Goal: Use online tool/utility: Utilize a website feature to perform a specific function

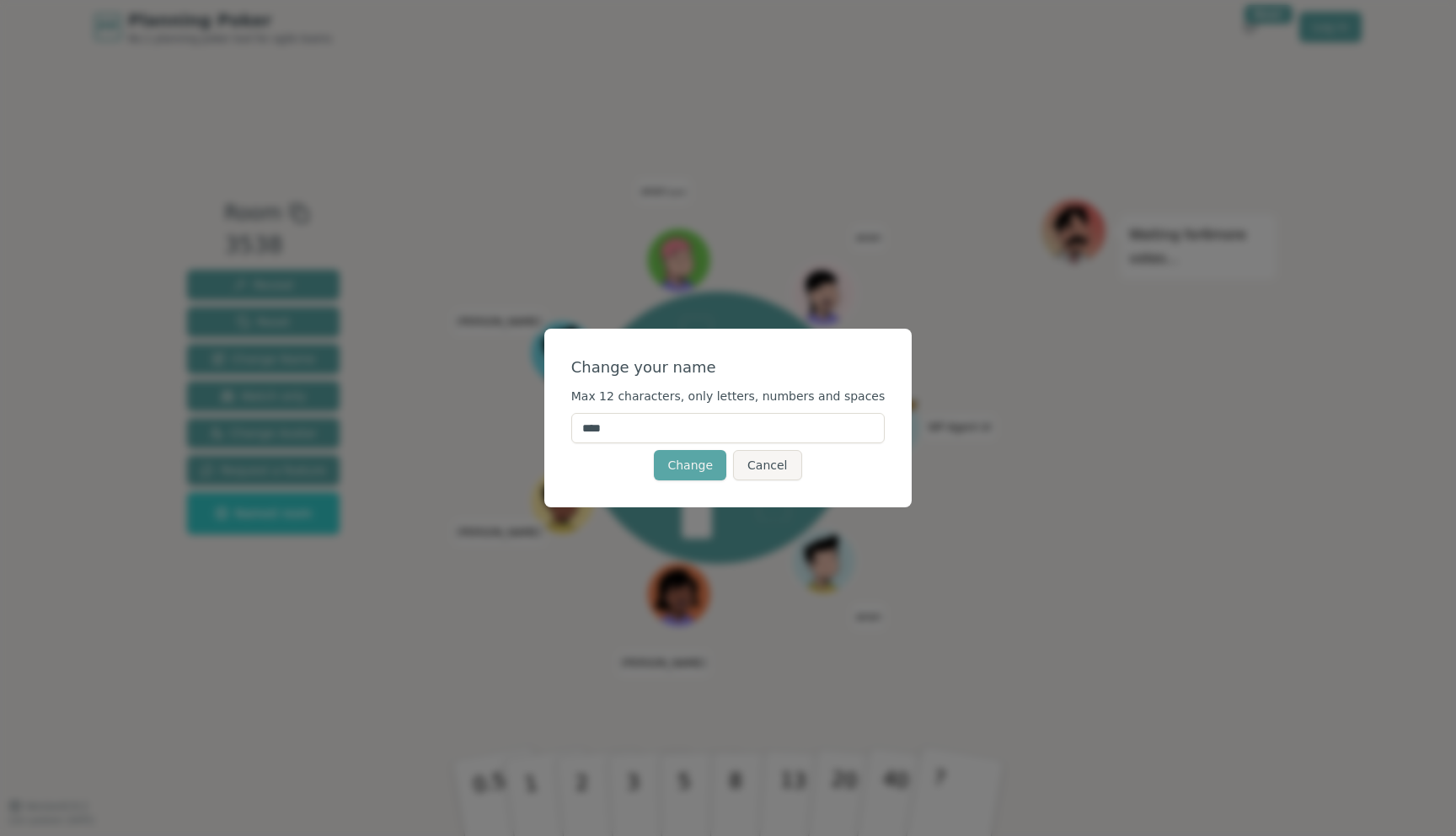
click at [679, 437] on input "****" at bounding box center [729, 428] width 315 height 30
type input "*"
type input "*****"
click at [711, 474] on button "Change" at bounding box center [690, 465] width 73 height 30
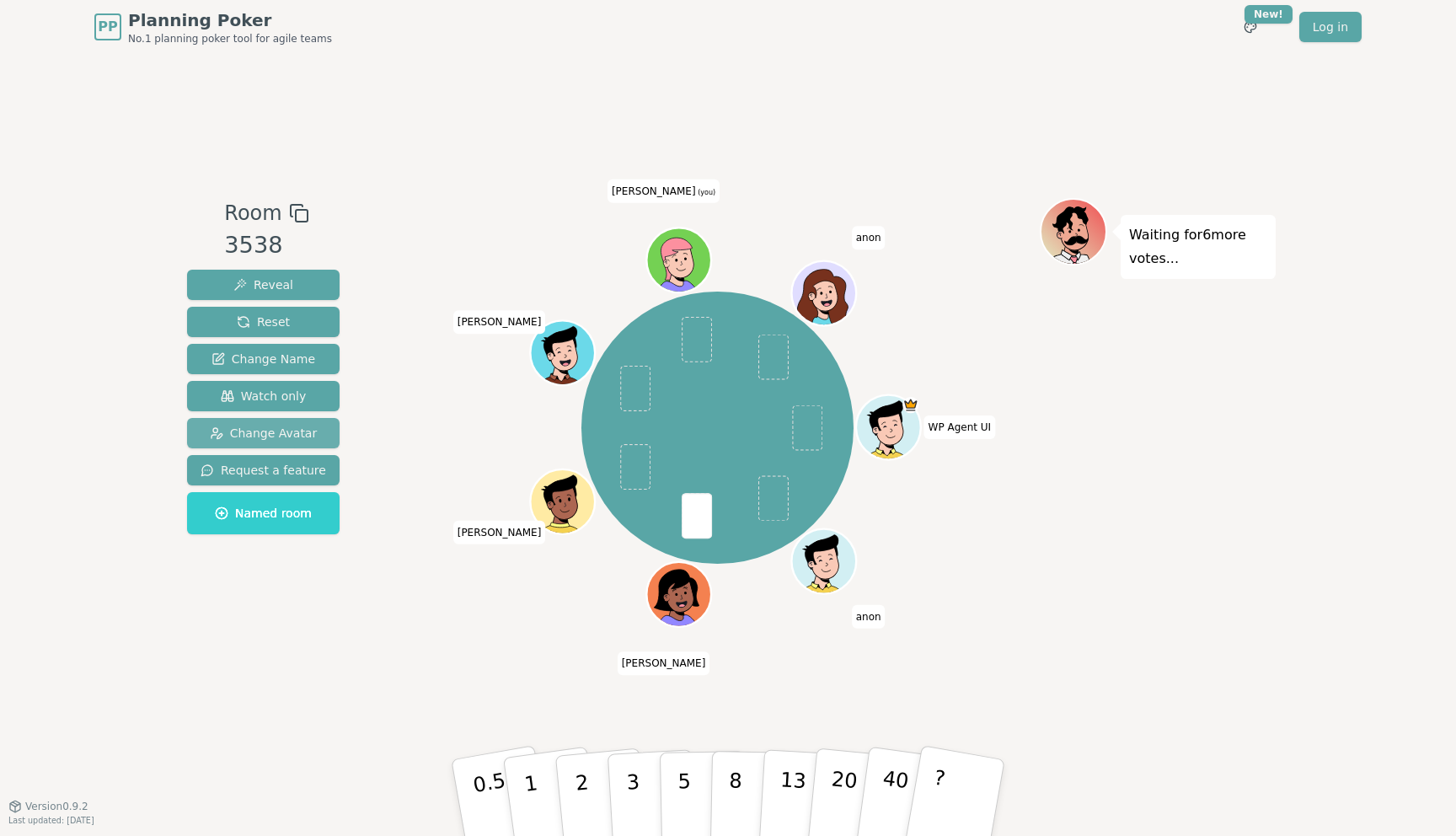
click at [254, 426] on span "Change Avatar" at bounding box center [264, 433] width 108 height 17
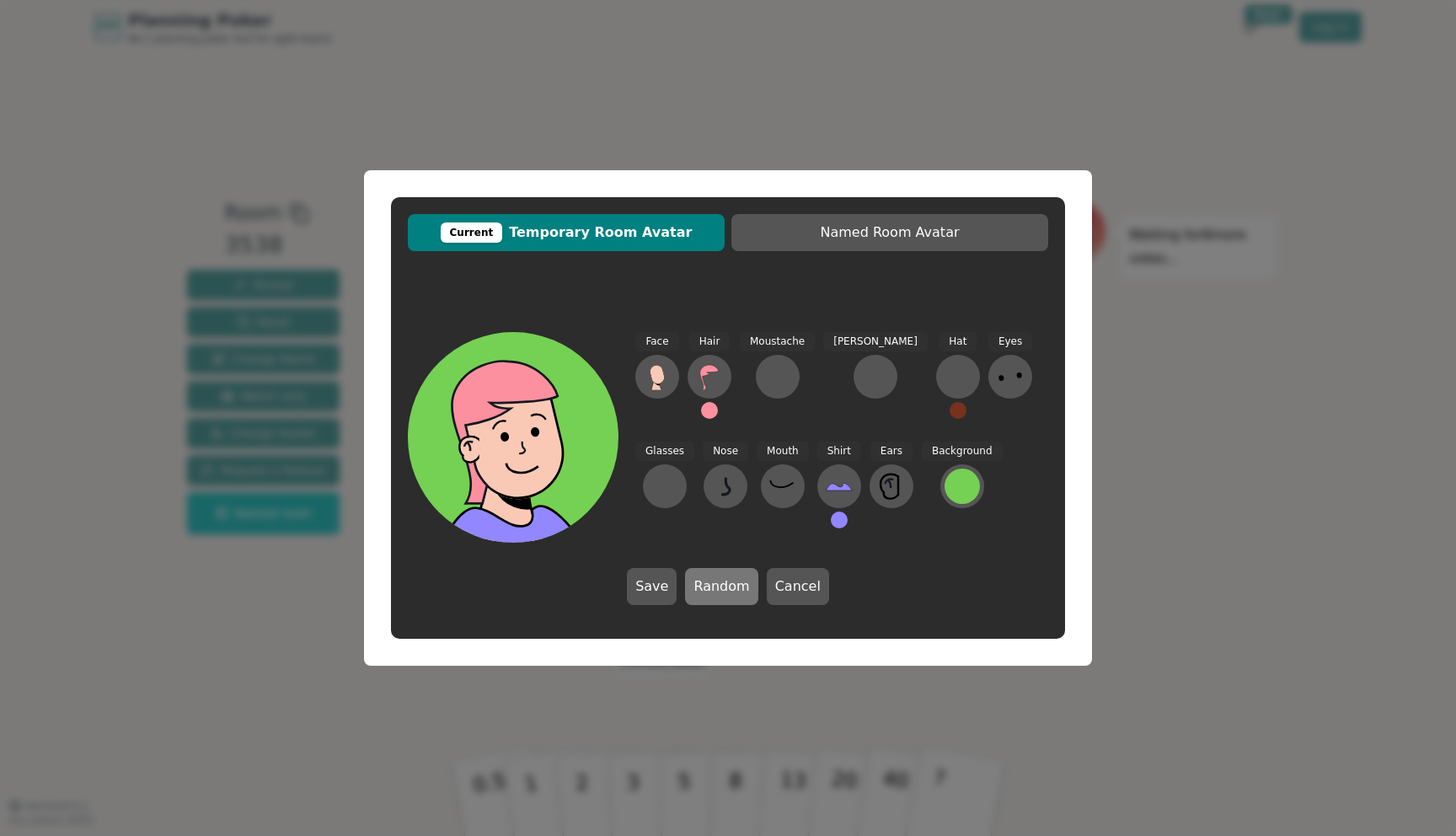
click at [716, 576] on button "Random" at bounding box center [721, 587] width 73 height 37
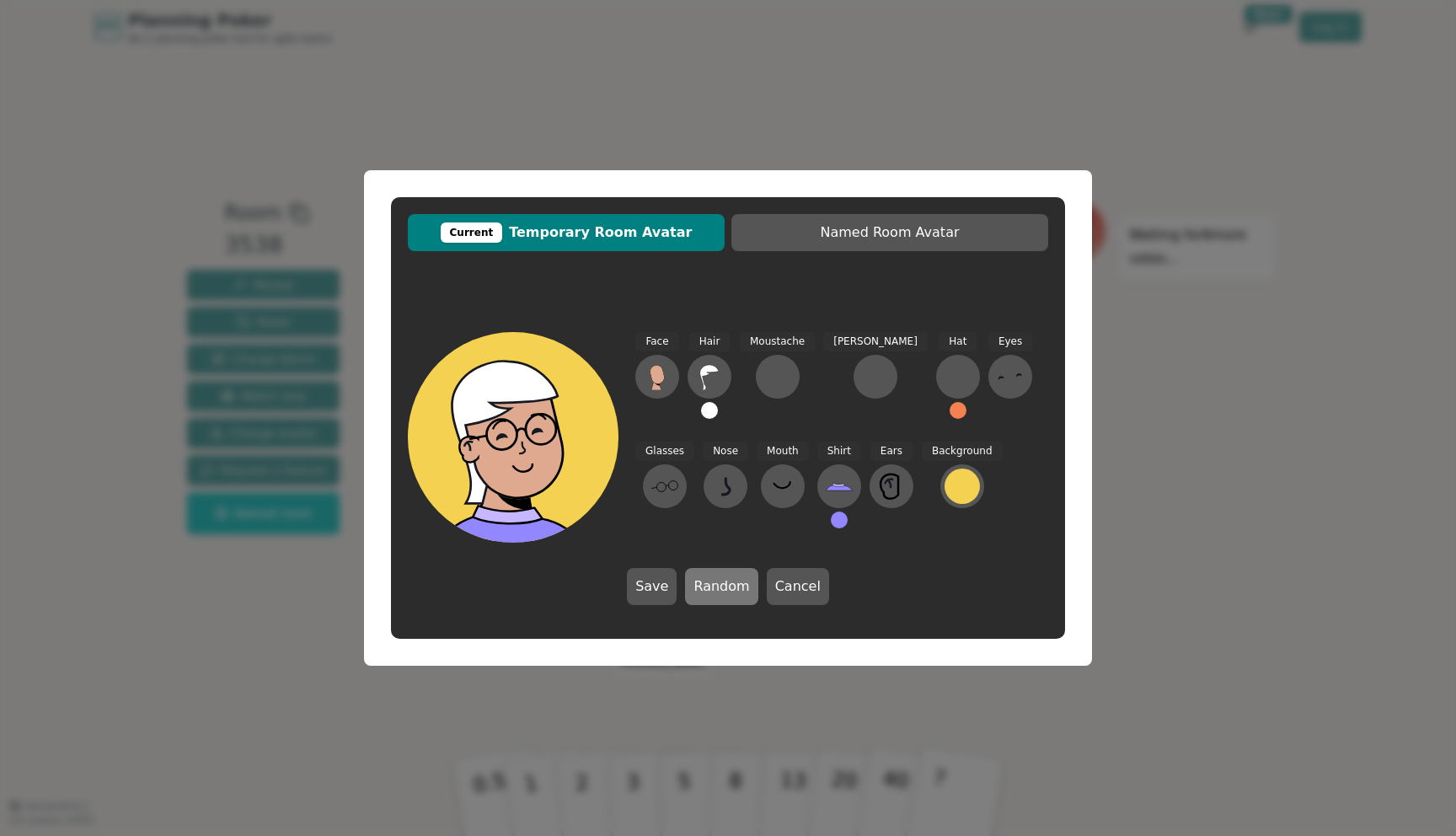
click at [716, 576] on button "Random" at bounding box center [721, 587] width 73 height 37
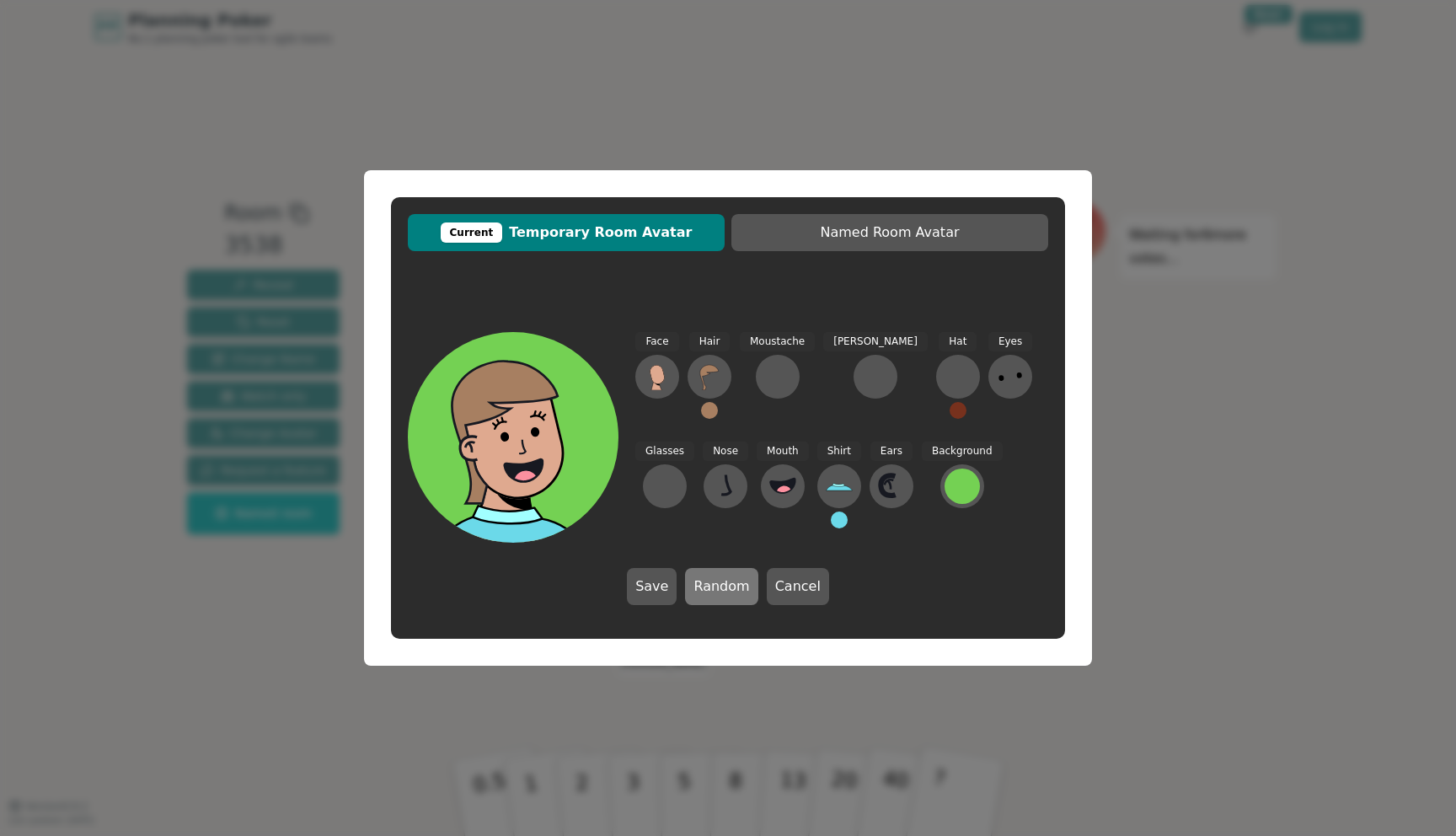
click at [716, 576] on button "Random" at bounding box center [721, 587] width 73 height 37
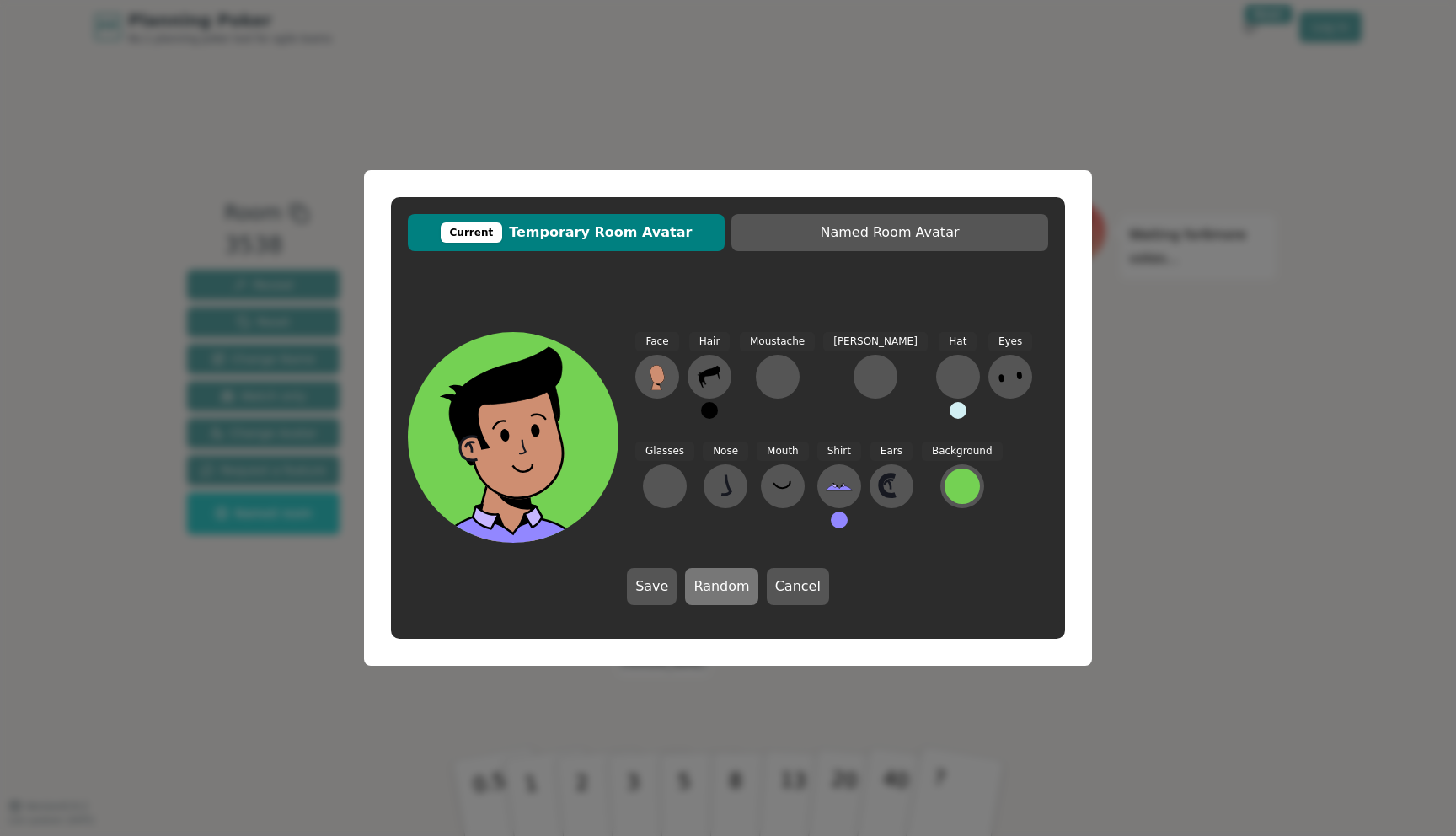
click at [716, 576] on button "Random" at bounding box center [721, 587] width 73 height 37
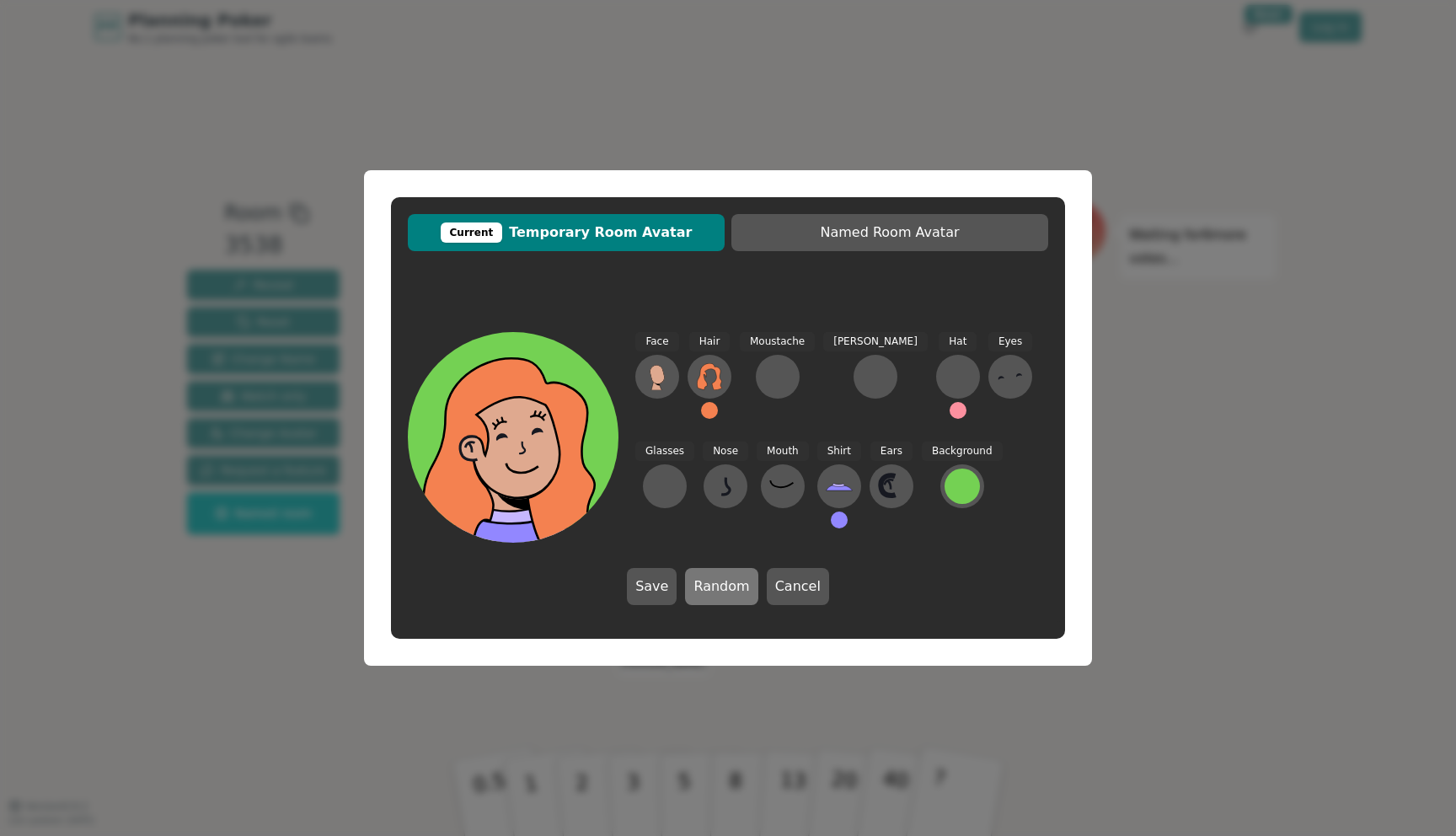
click at [716, 576] on button "Random" at bounding box center [721, 587] width 73 height 37
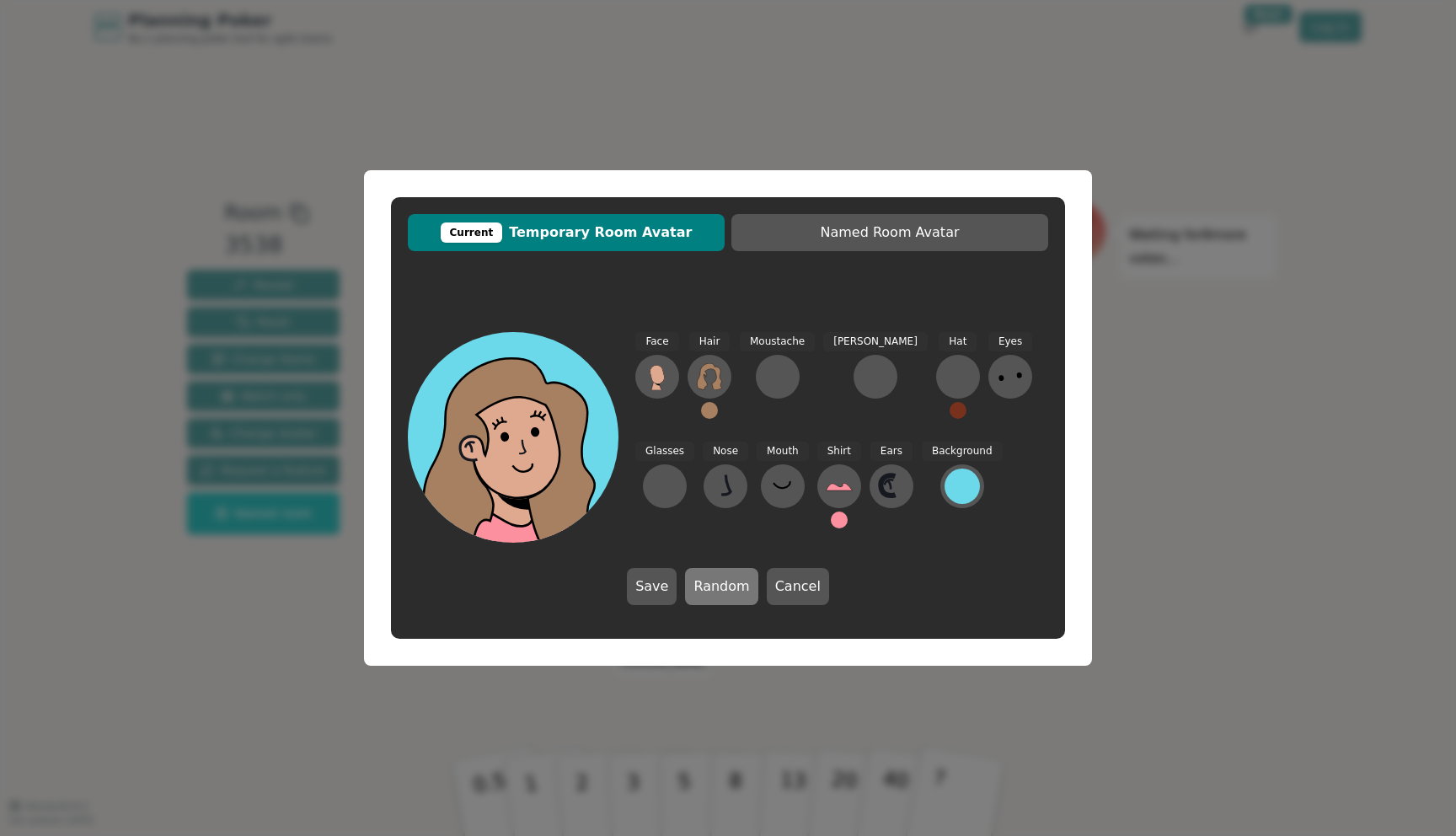
click at [716, 576] on button "Random" at bounding box center [721, 587] width 73 height 37
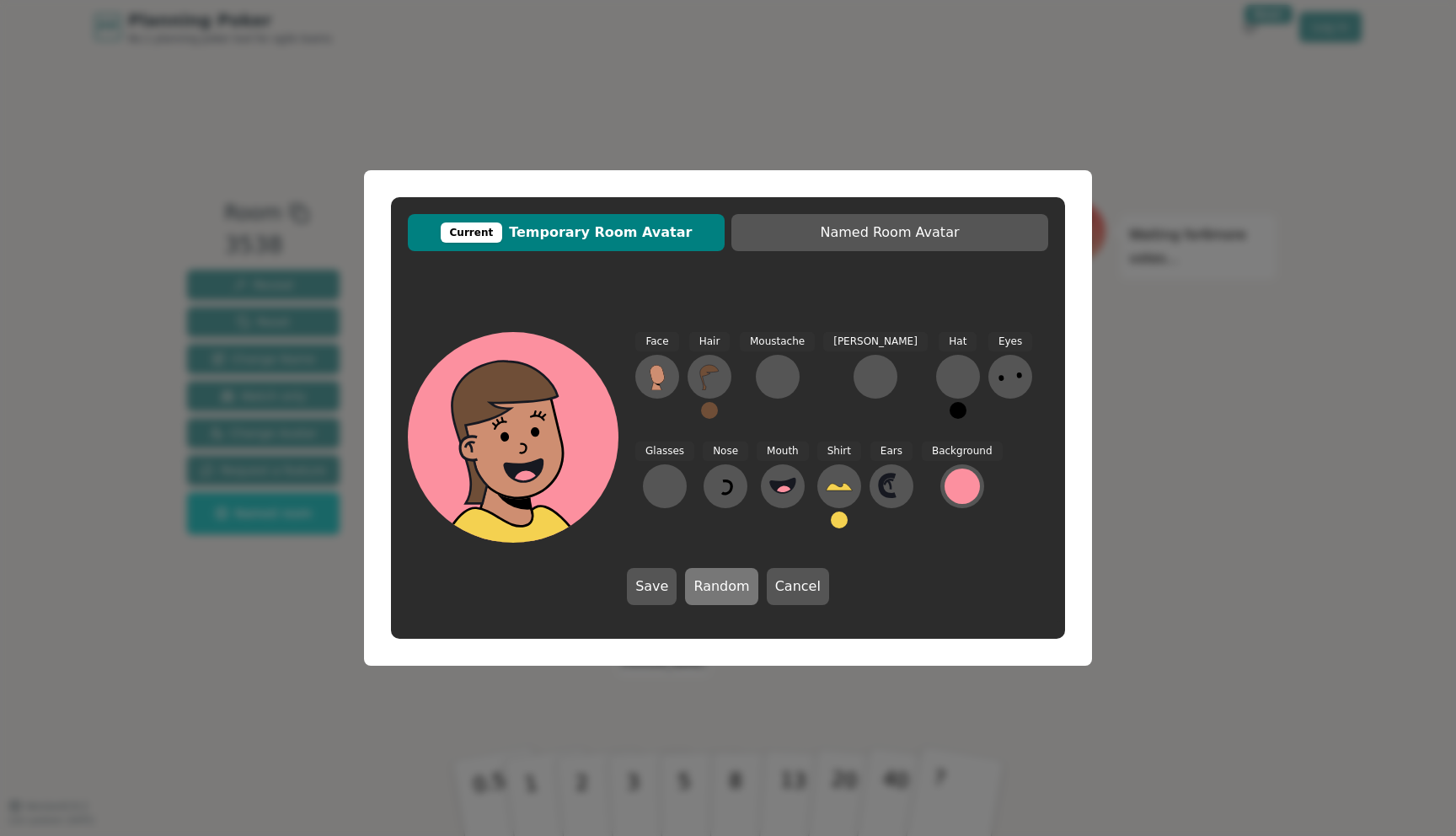
click at [716, 576] on button "Random" at bounding box center [721, 587] width 73 height 37
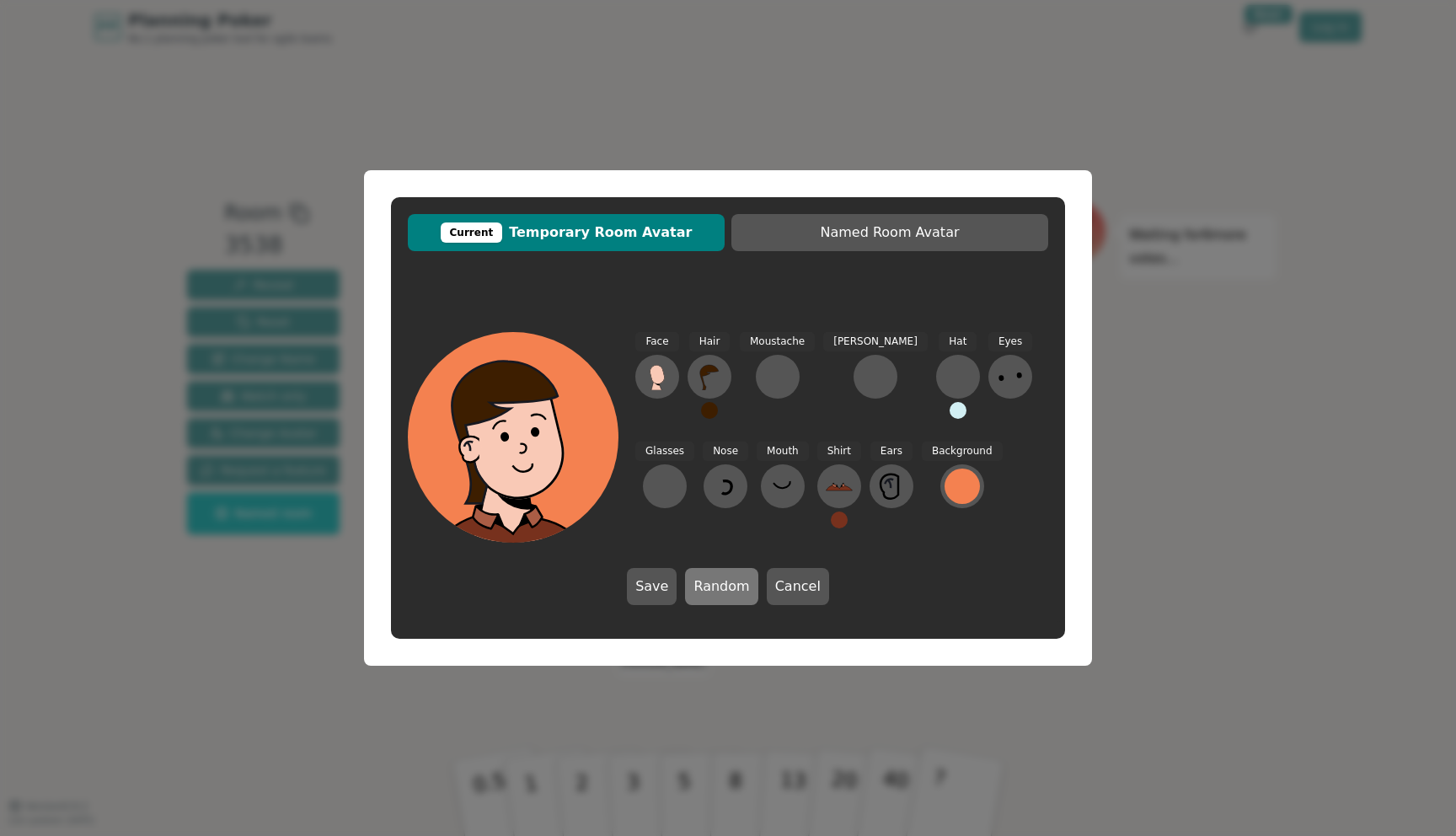
click at [716, 576] on button "Random" at bounding box center [721, 587] width 73 height 37
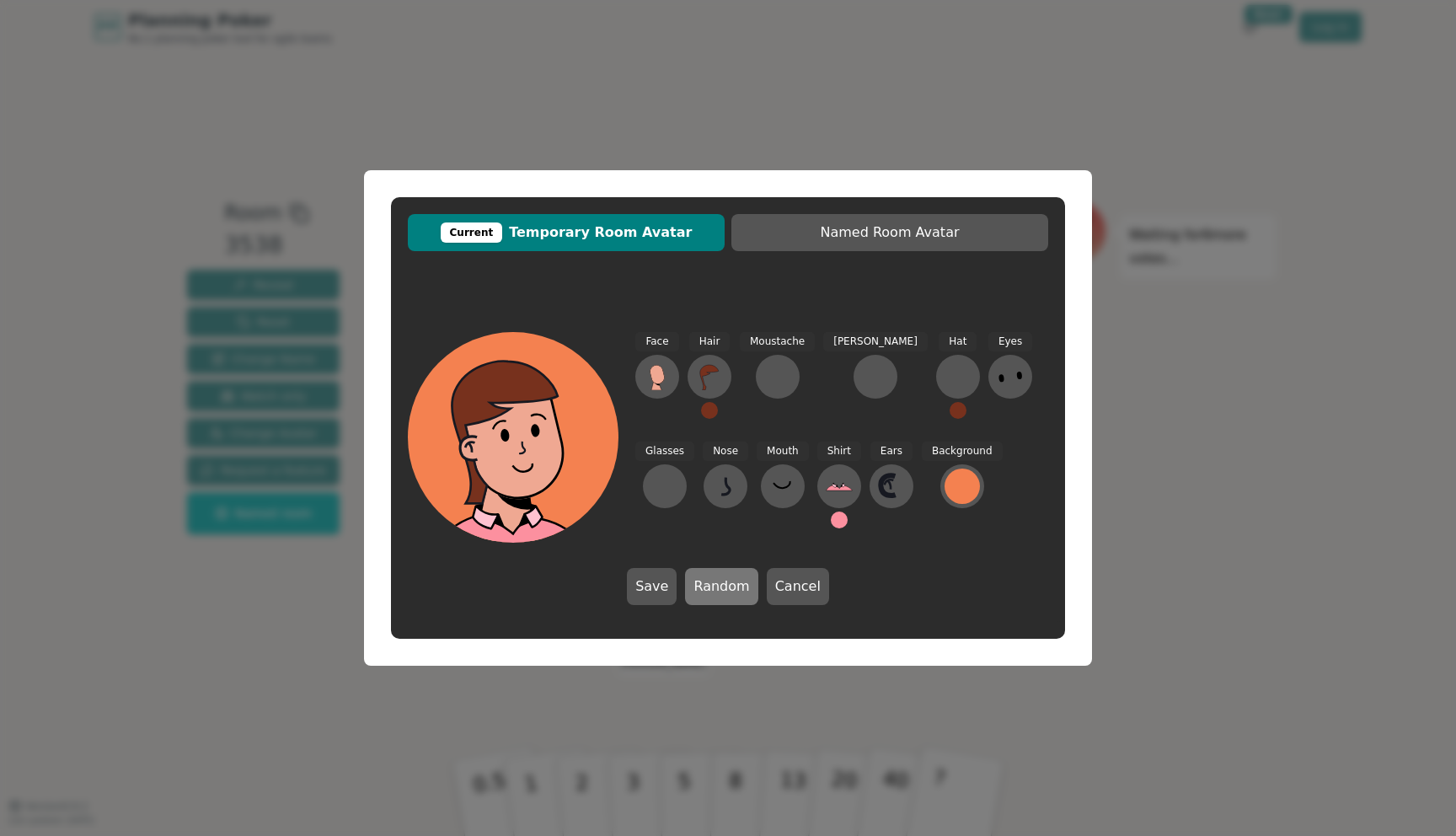
click at [716, 576] on button "Random" at bounding box center [721, 587] width 73 height 37
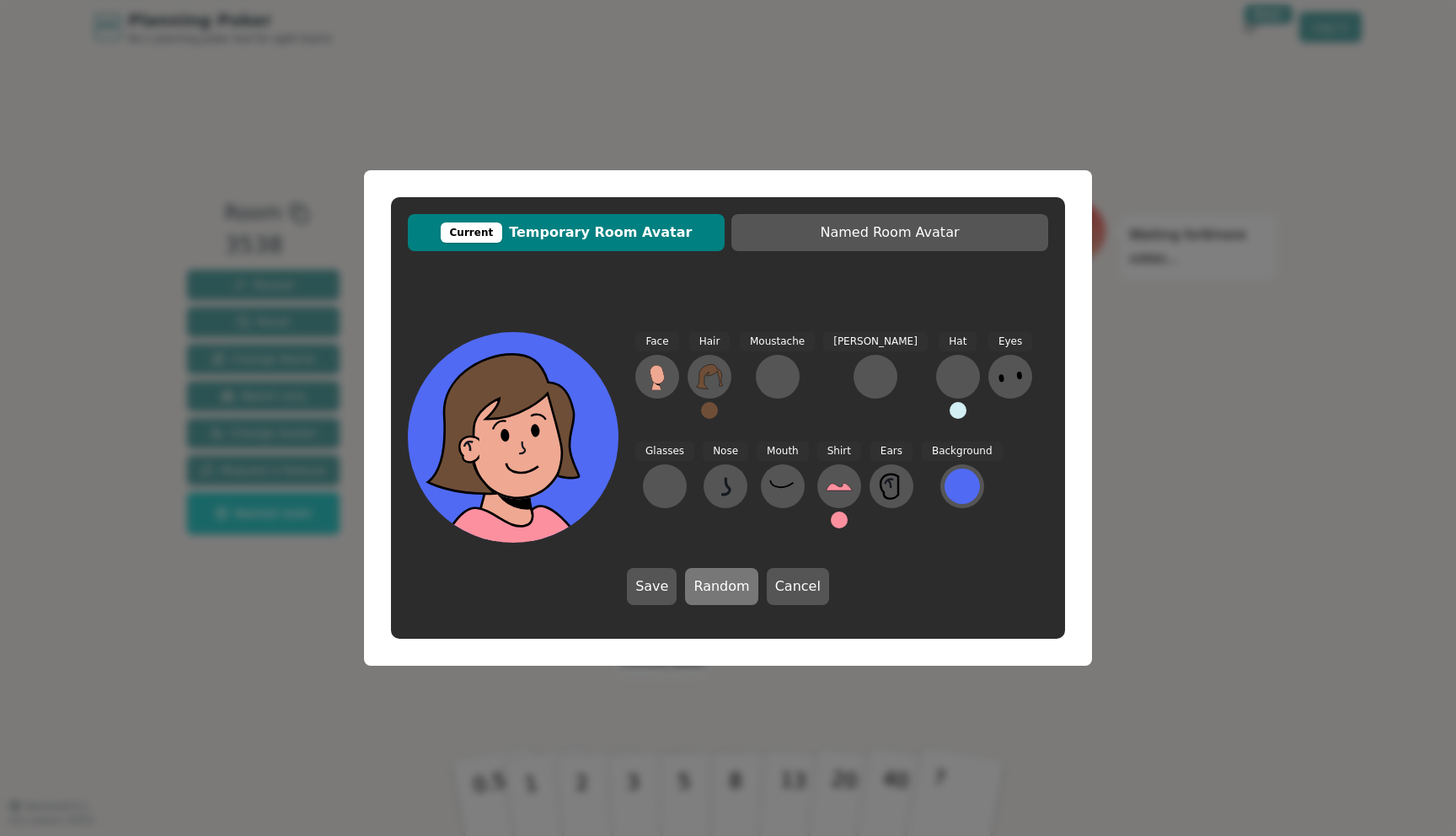
click at [716, 576] on button "Random" at bounding box center [721, 587] width 73 height 37
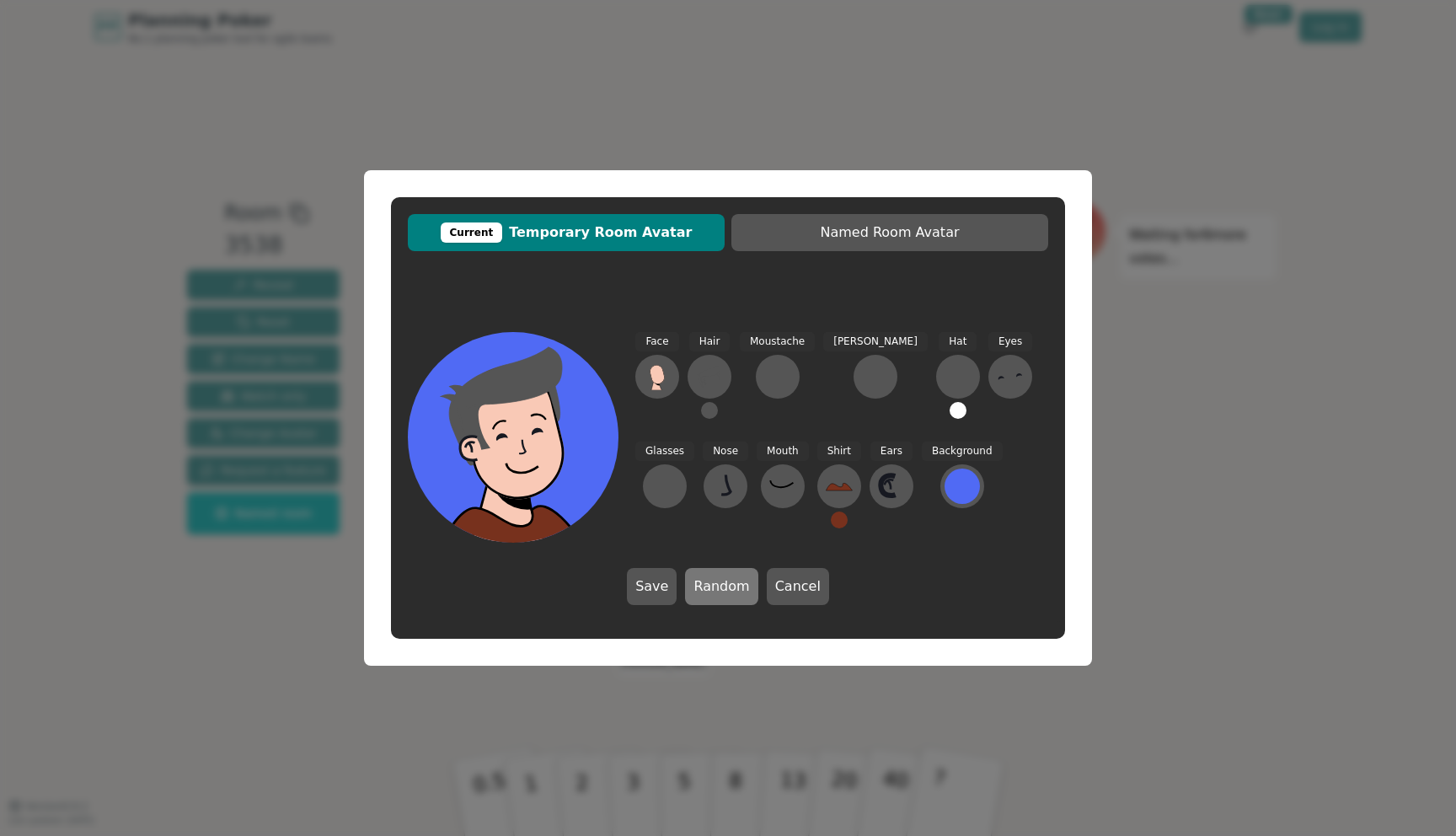
click at [716, 576] on button "Random" at bounding box center [721, 587] width 73 height 37
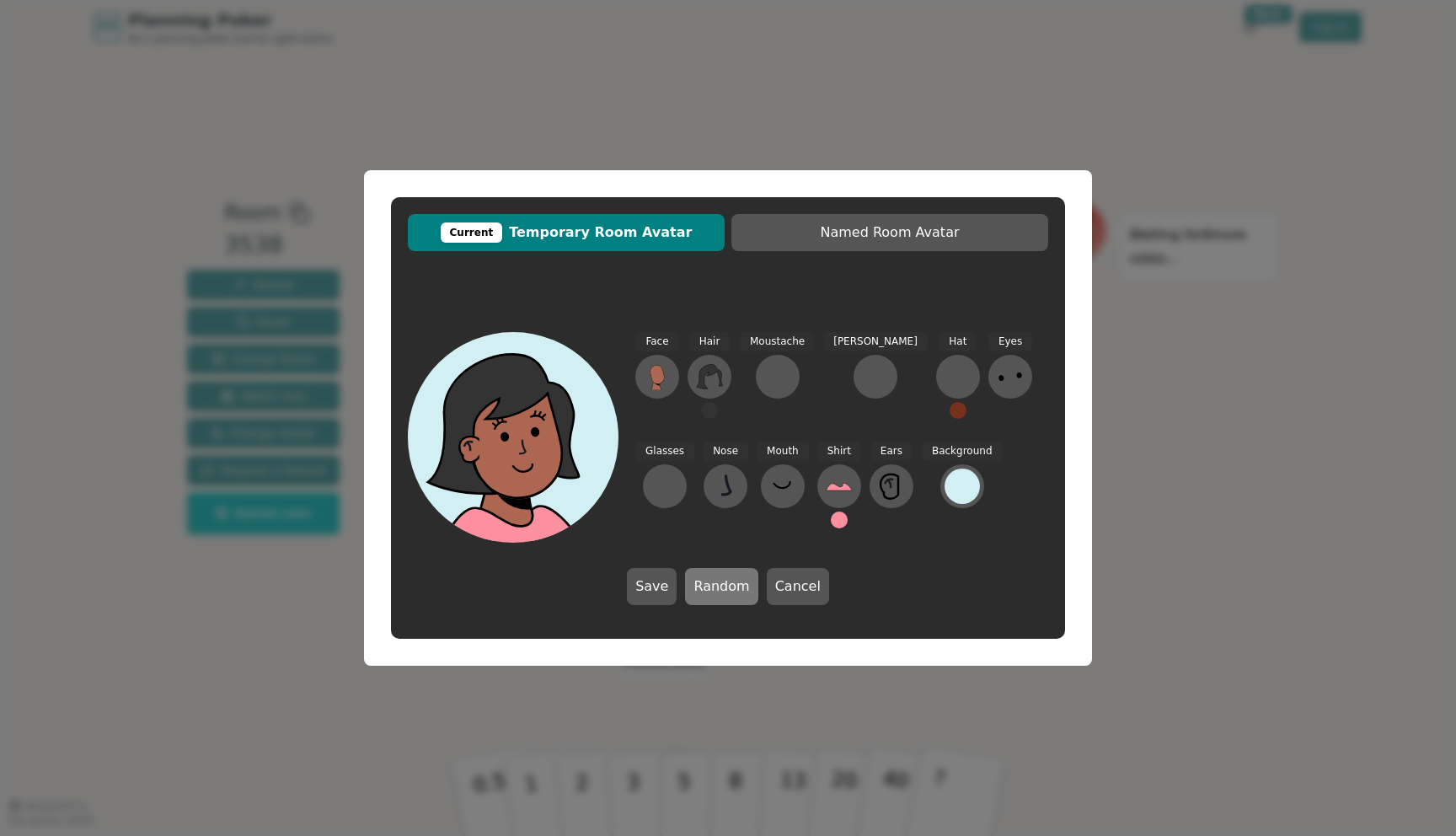
click at [716, 576] on button "Random" at bounding box center [721, 587] width 73 height 37
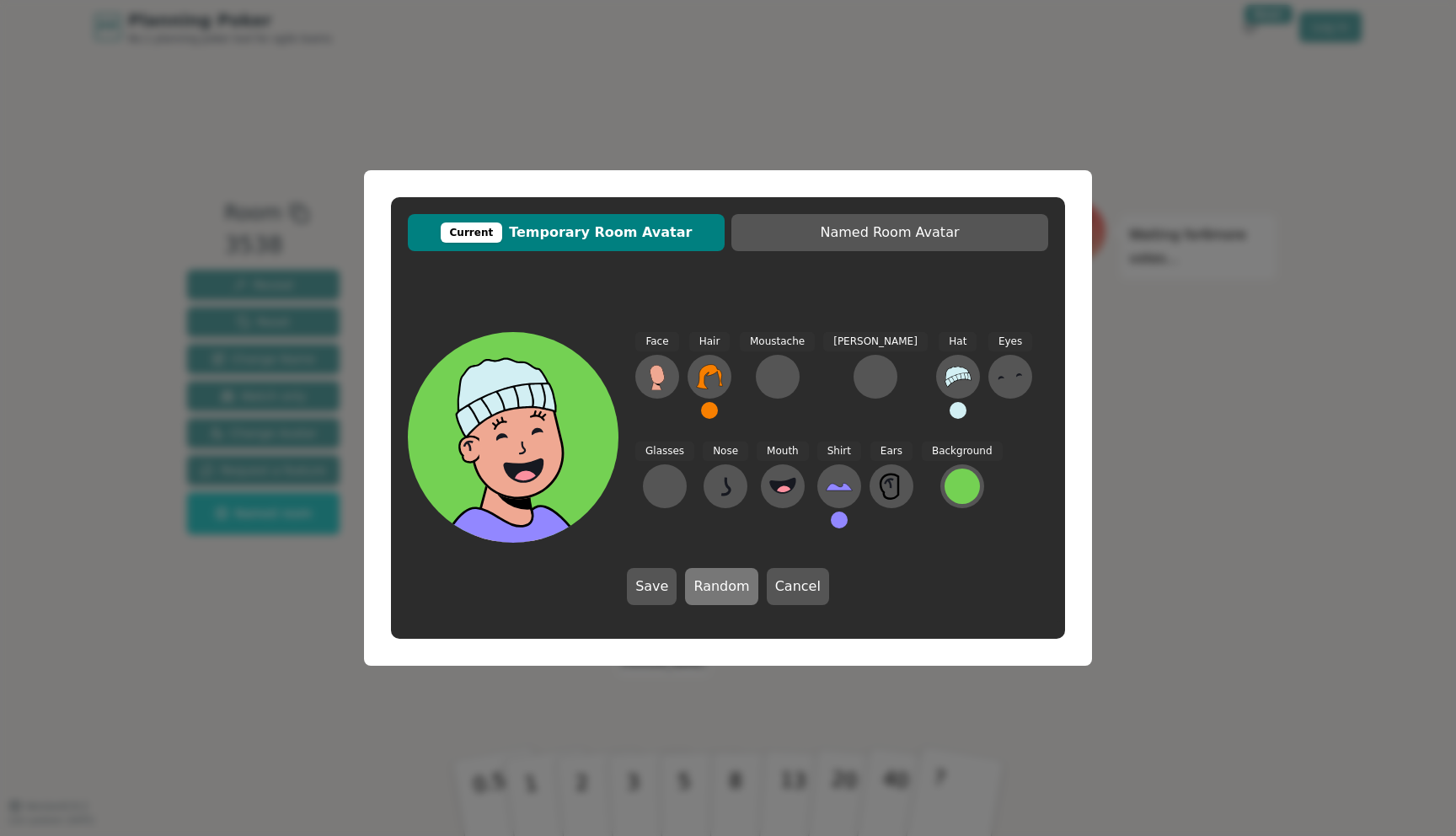
click at [715, 576] on button "Random" at bounding box center [721, 587] width 73 height 37
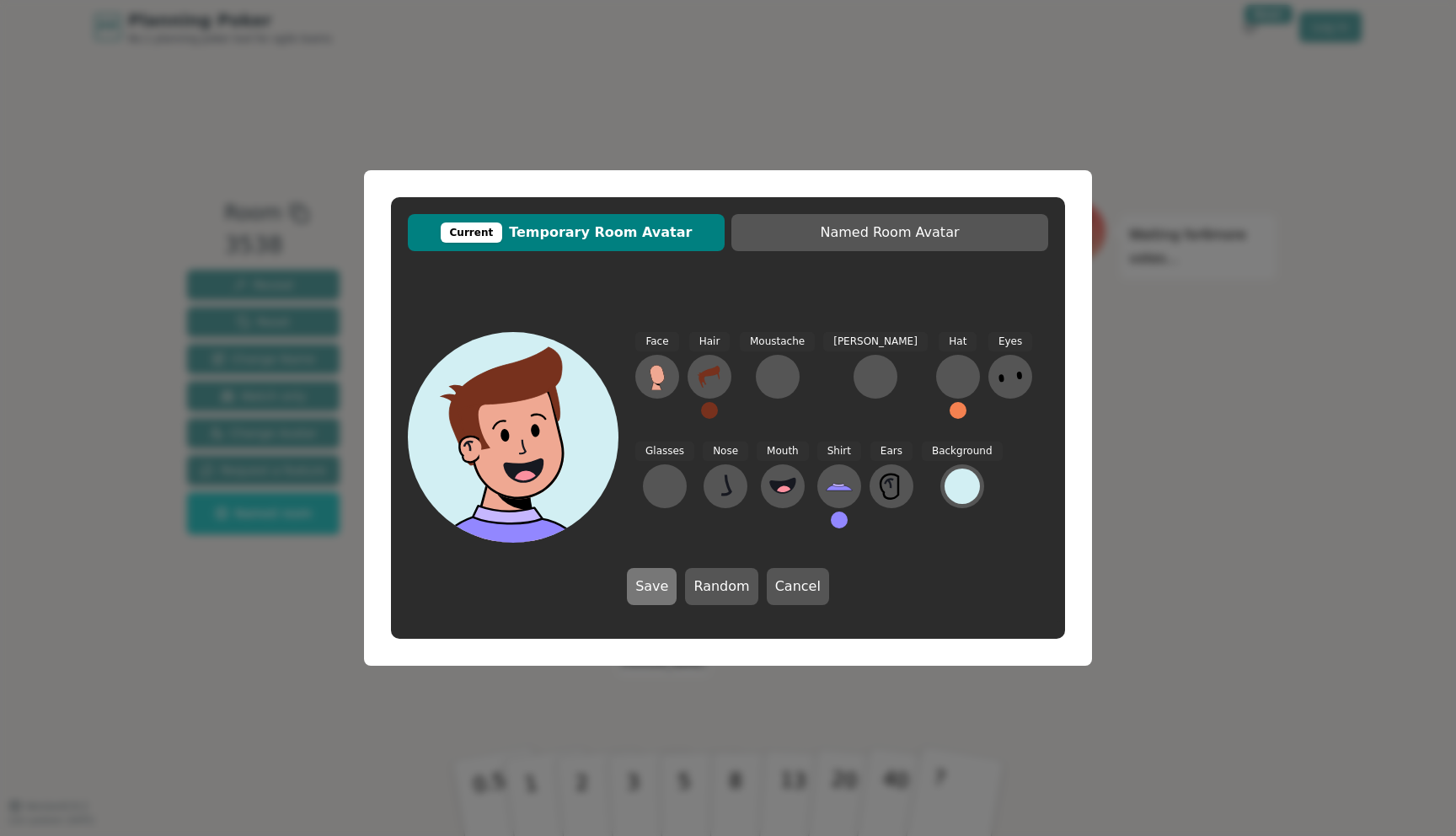
click at [654, 582] on button "Save" at bounding box center [651, 587] width 50 height 37
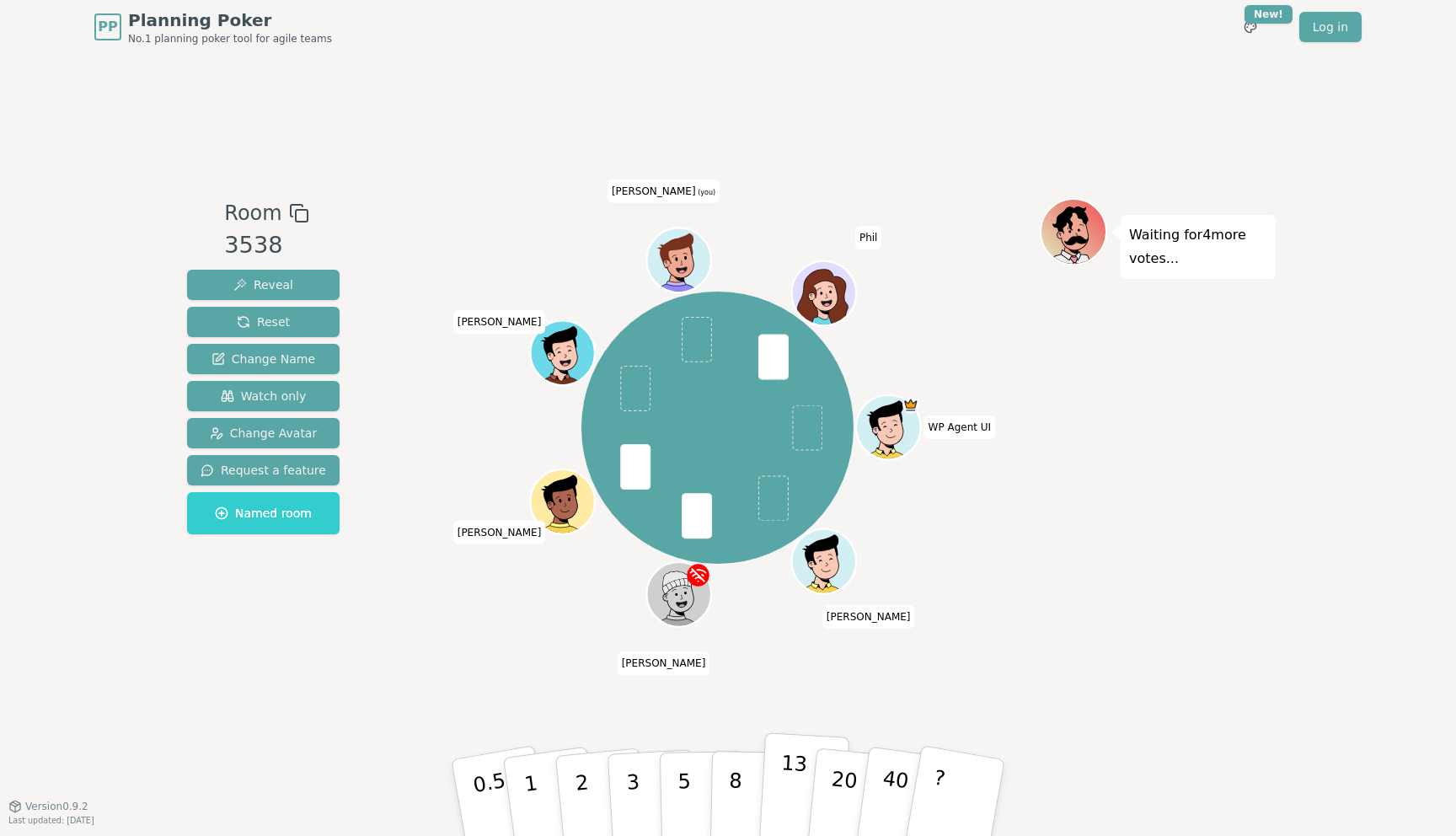
click at [785, 779] on p "13" at bounding box center [792, 797] width 31 height 93
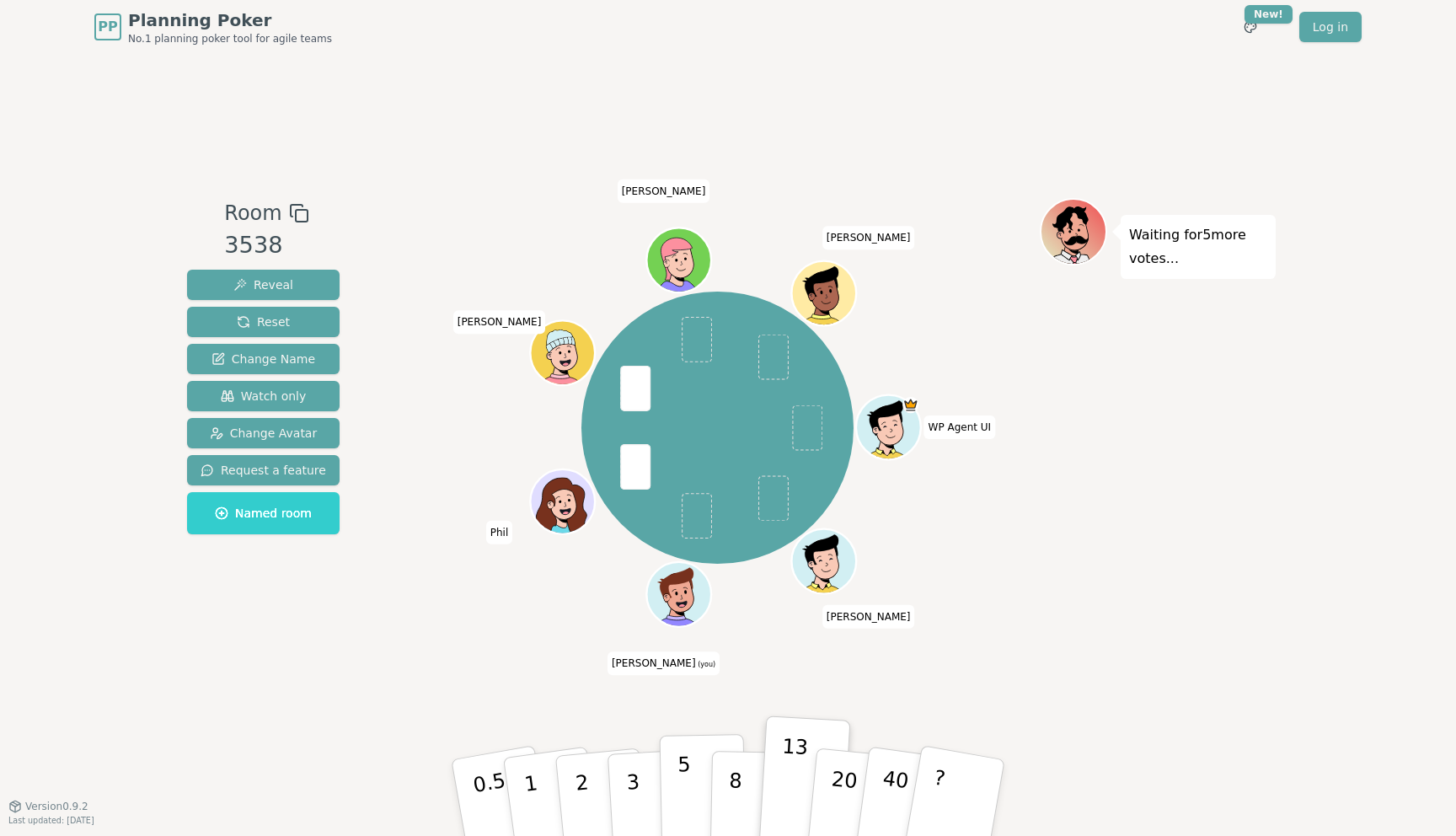
click at [668, 766] on button "5" at bounding box center [703, 797] width 87 height 128
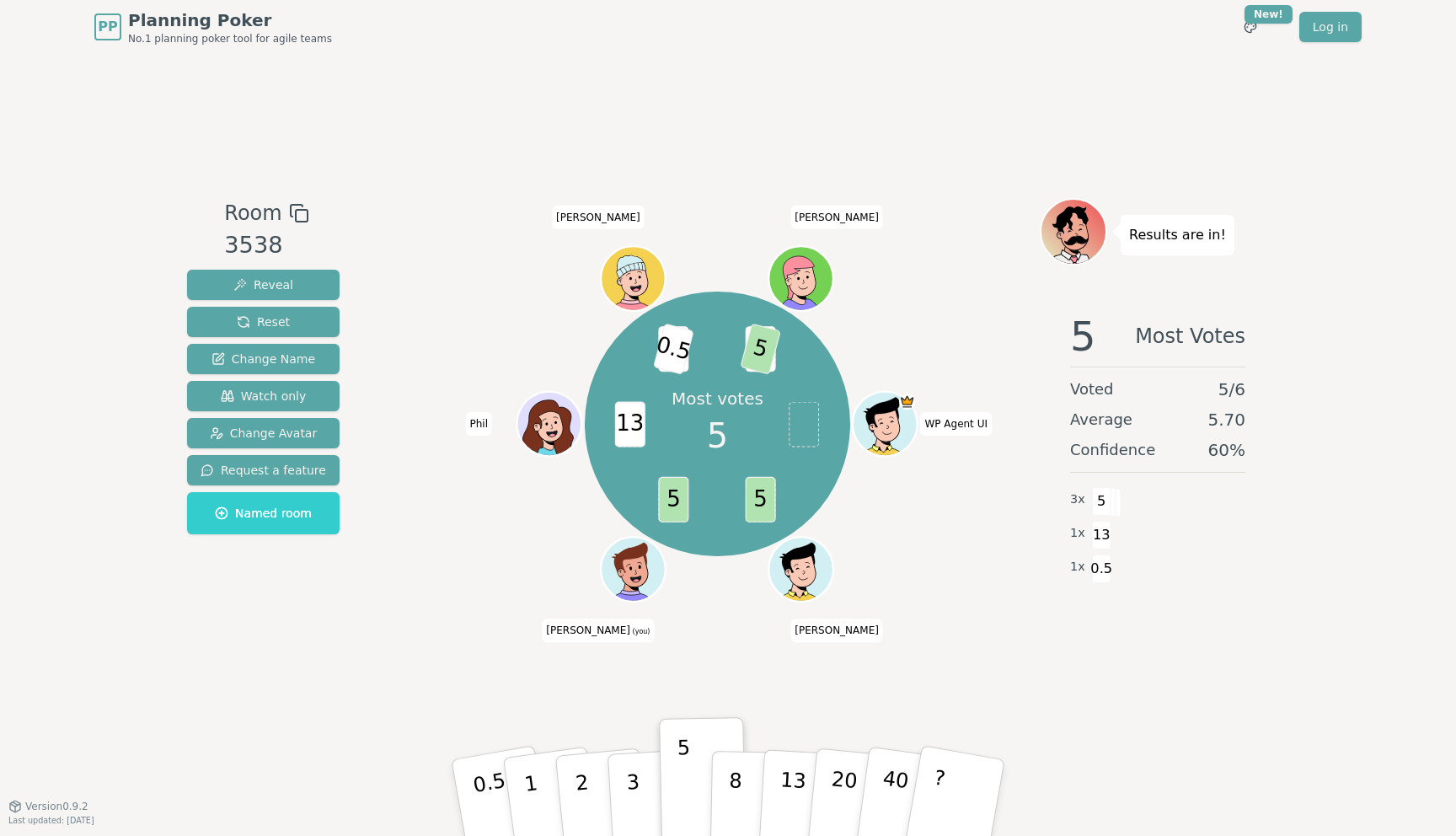
click at [944, 88] on div "Room 3538 Reveal Reset Change Name Watch only Change Avatar Request a feature N…" at bounding box center [727, 429] width 1095 height 751
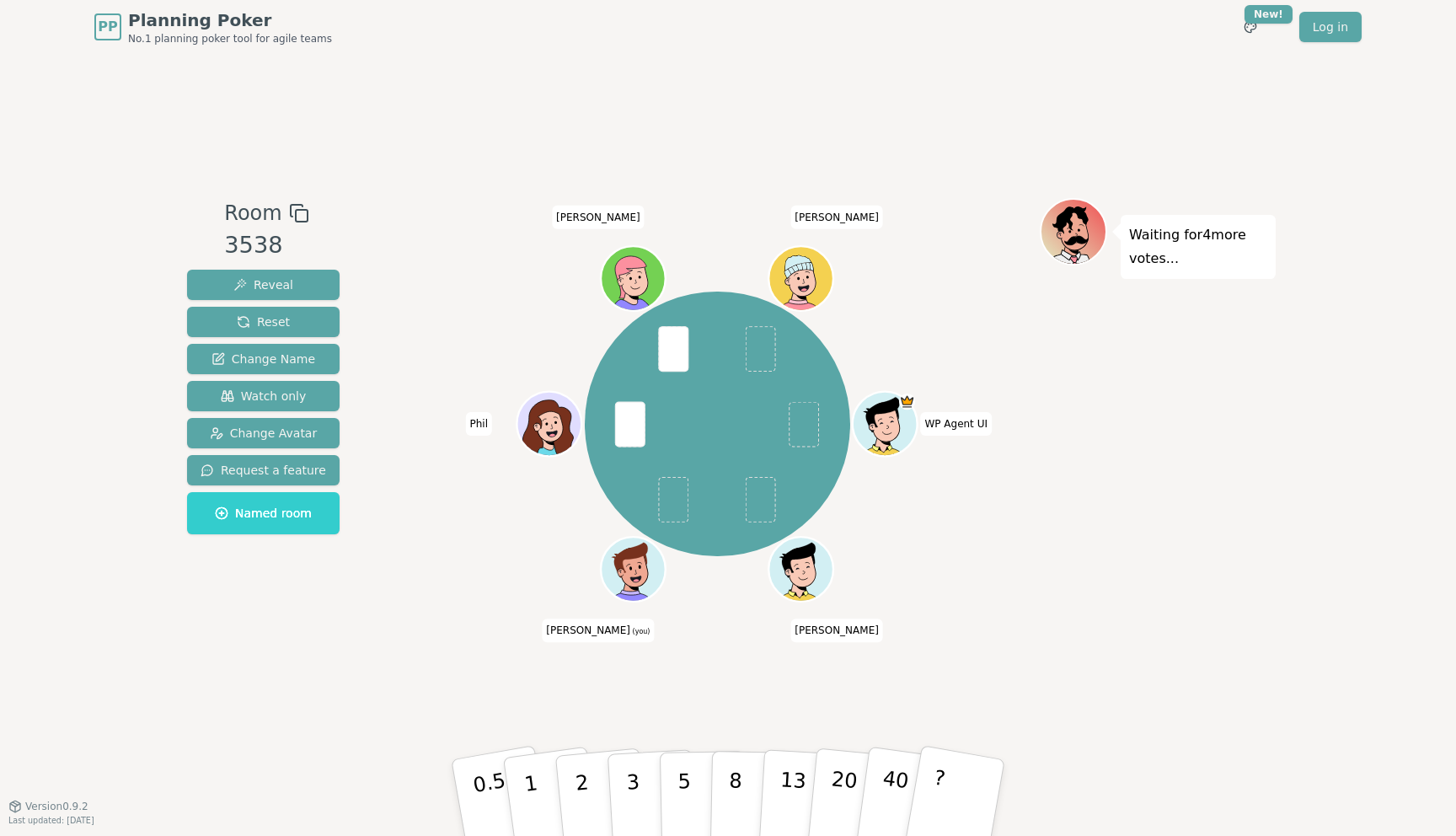
click at [1243, 485] on div "Waiting for 4 more votes..." at bounding box center [1158, 429] width 236 height 463
click at [796, 775] on p "13" at bounding box center [792, 797] width 31 height 93
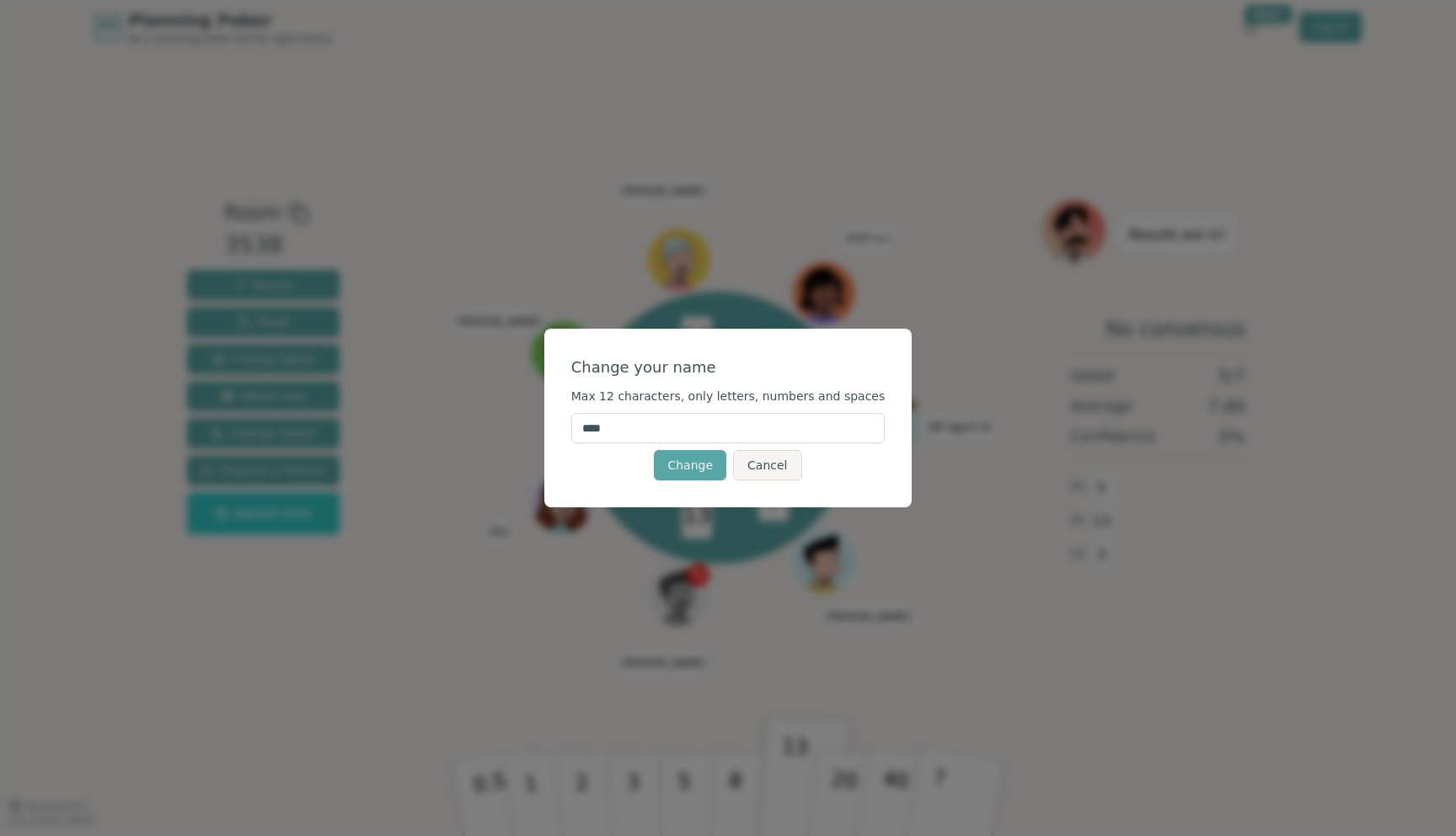
drag, startPoint x: 654, startPoint y: 432, endPoint x: 575, endPoint y: 432, distance: 79.0
click at [575, 432] on div "Change your name Max 12 characters, only letters, numbers and spaces **** Chang…" at bounding box center [728, 418] width 368 height 178
type input "*****"
click at [679, 470] on button "Change" at bounding box center [690, 465] width 73 height 30
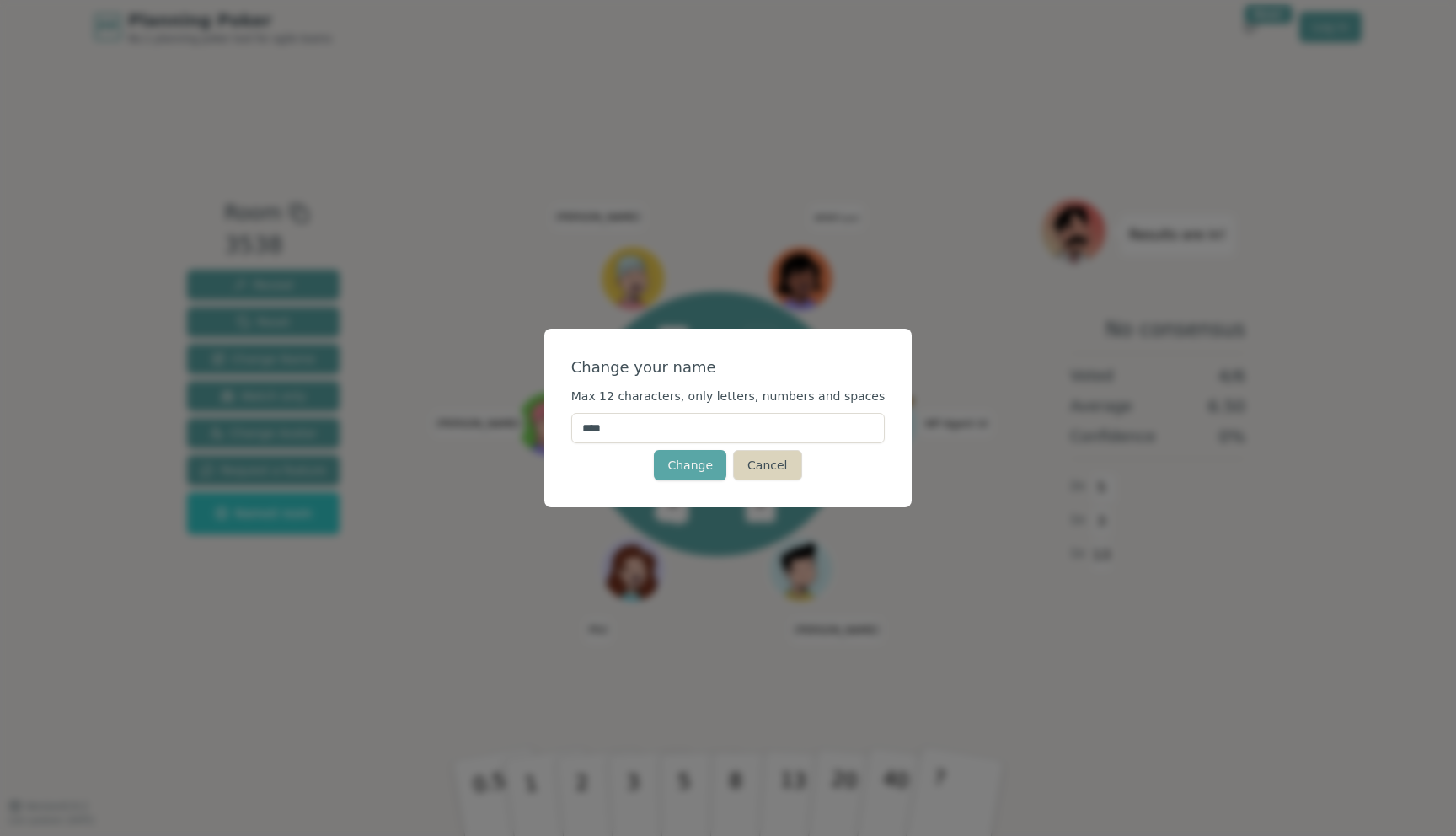
click at [775, 467] on button "Cancel" at bounding box center [767, 465] width 68 height 30
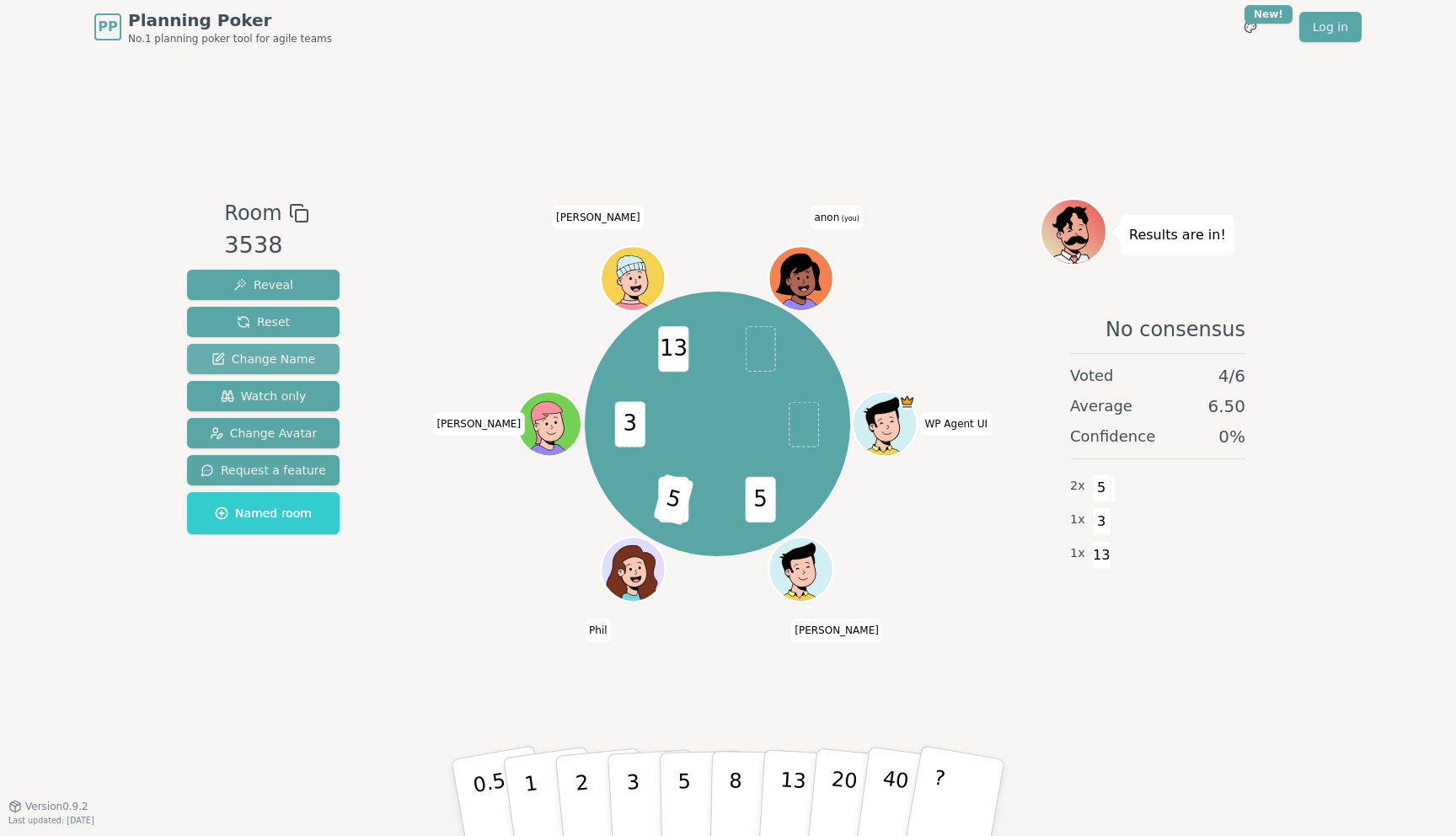
click at [270, 348] on button "Change Name" at bounding box center [263, 359] width 152 height 30
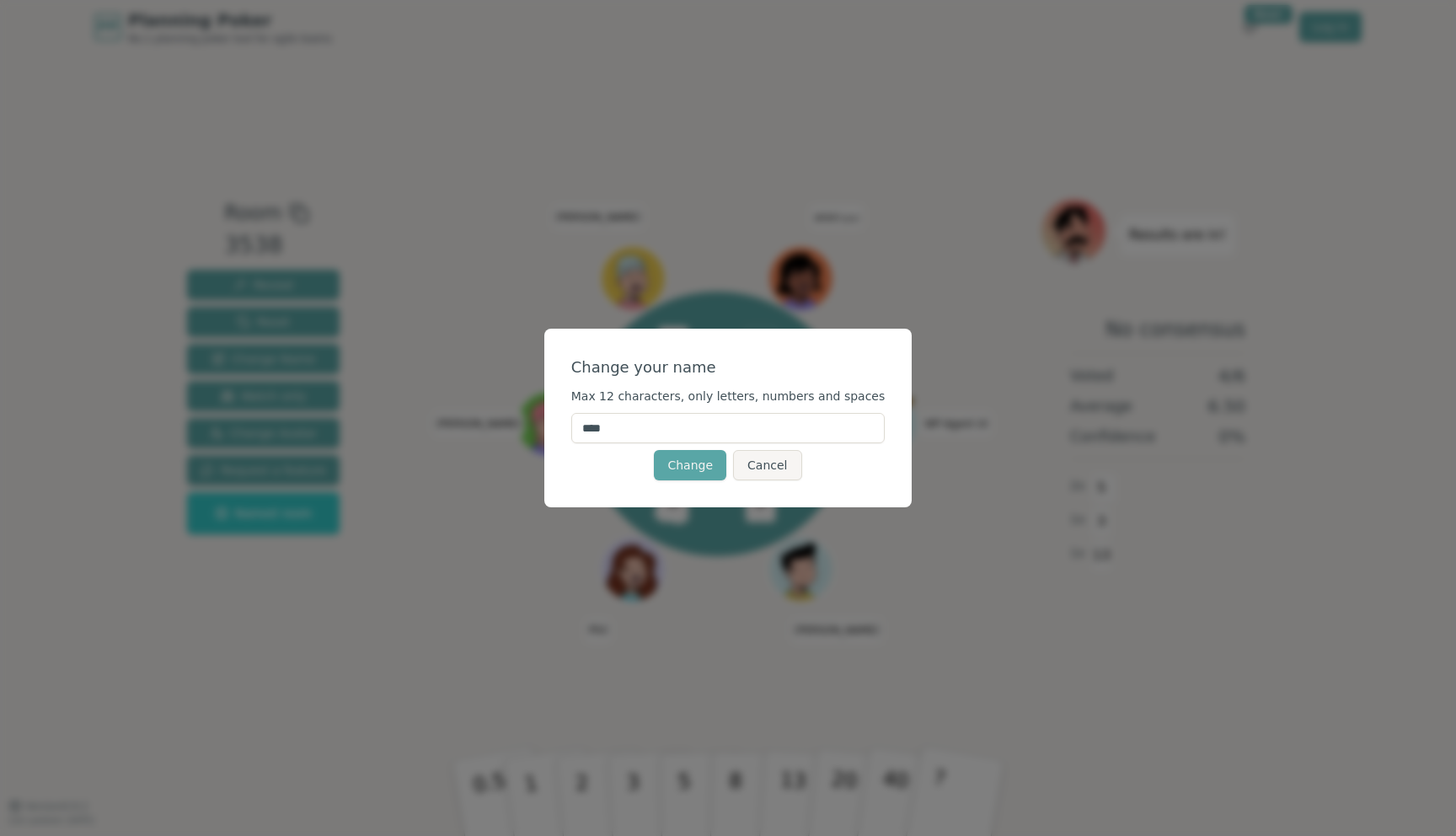
drag, startPoint x: 638, startPoint y: 424, endPoint x: 585, endPoint y: 424, distance: 53.0
click at [585, 424] on input "****" at bounding box center [729, 428] width 315 height 30
type input "*****"
click at [669, 461] on button "Change" at bounding box center [690, 465] width 73 height 30
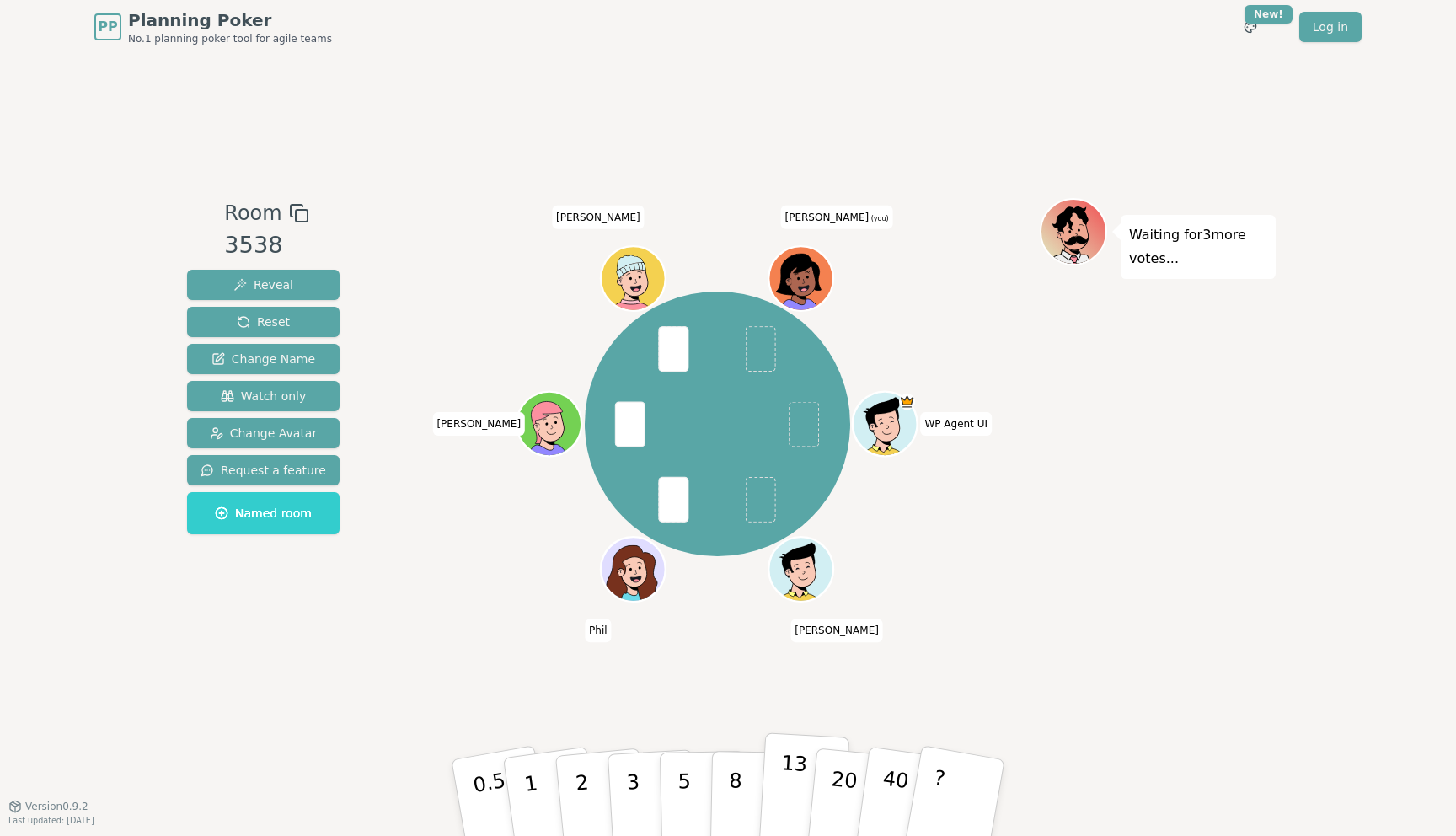
click at [793, 768] on p "13" at bounding box center [792, 797] width 31 height 93
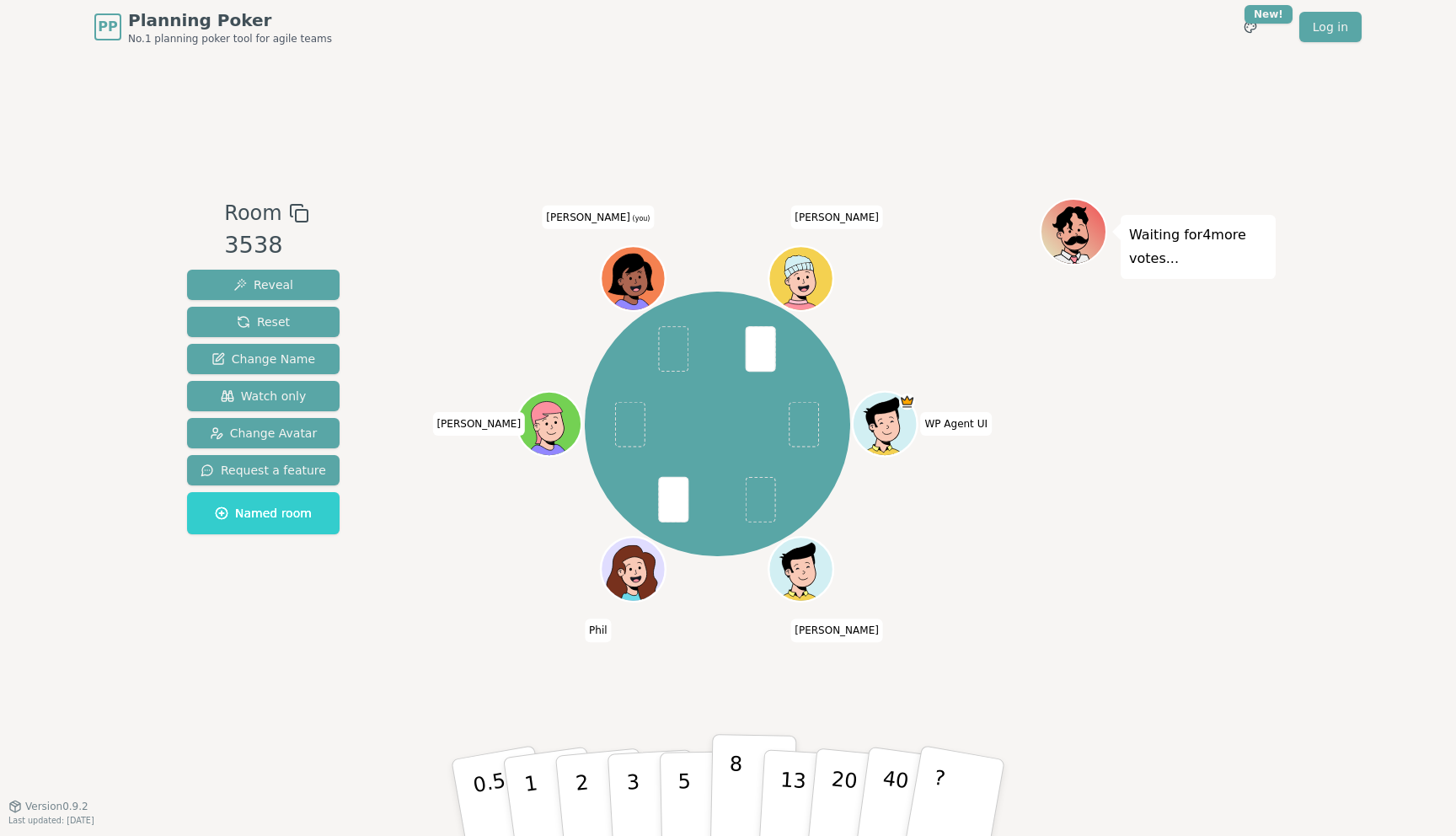
click at [723, 757] on button "8" at bounding box center [753, 797] width 87 height 128
